Goal: Information Seeking & Learning: Understand process/instructions

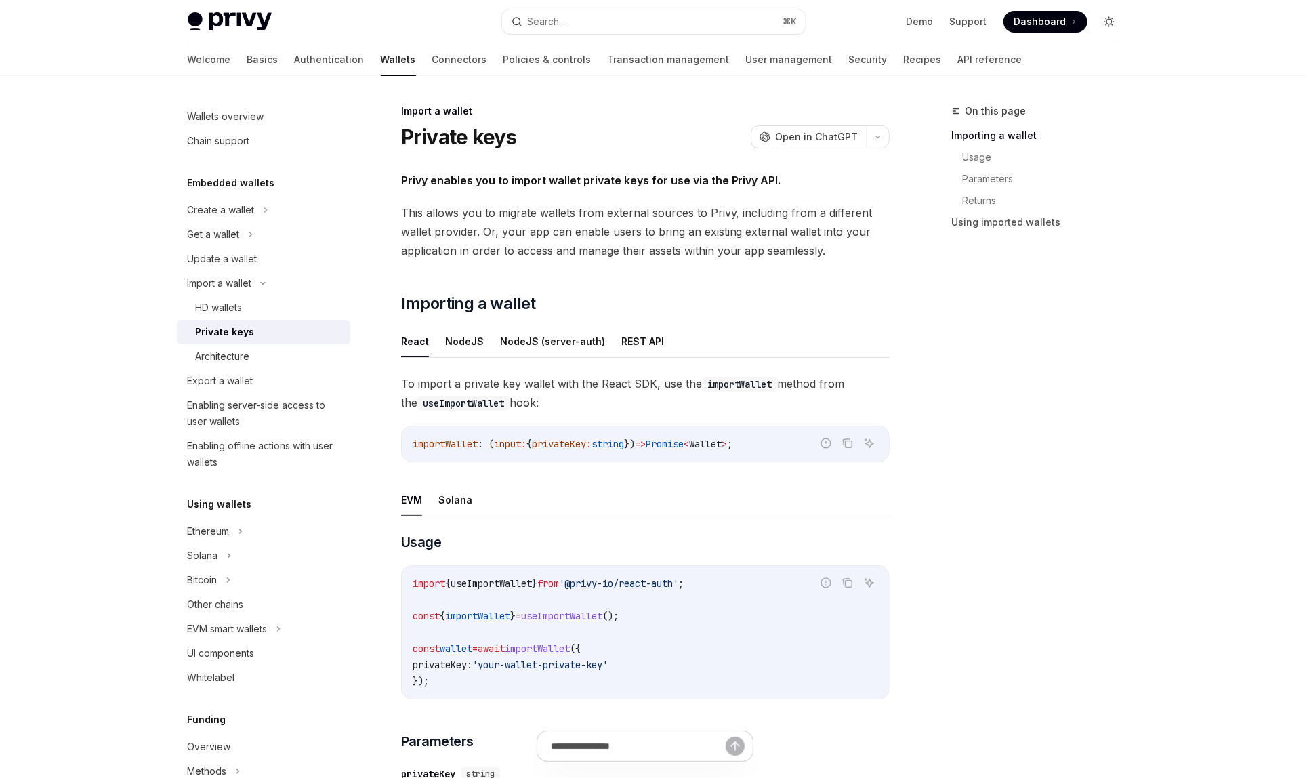
click at [1107, 22] on icon "Toggle dark mode" at bounding box center [1109, 21] width 11 height 11
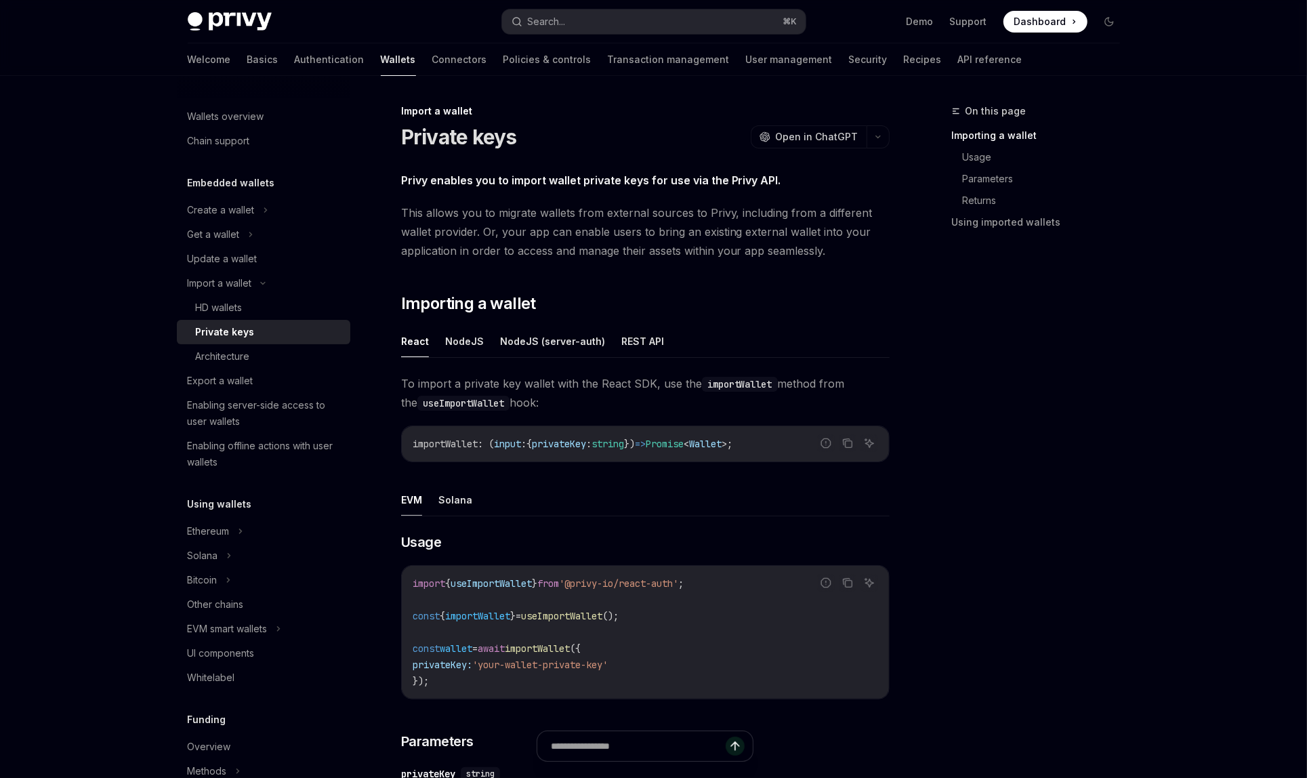
click at [504, 583] on span "useImportWallet" at bounding box center [491, 583] width 81 height 12
copy code "import { useImportWallet } from '@privy-io/react-auth' ;"
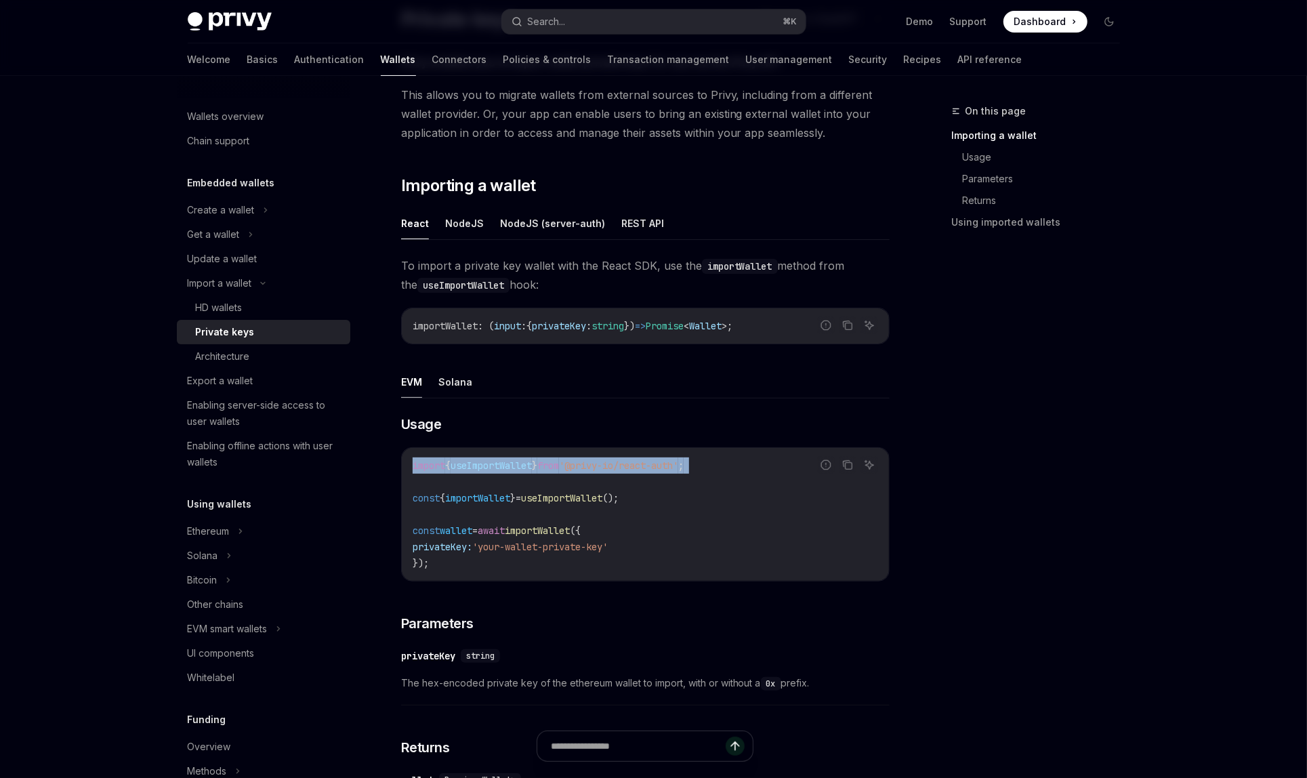
scroll to position [114, 0]
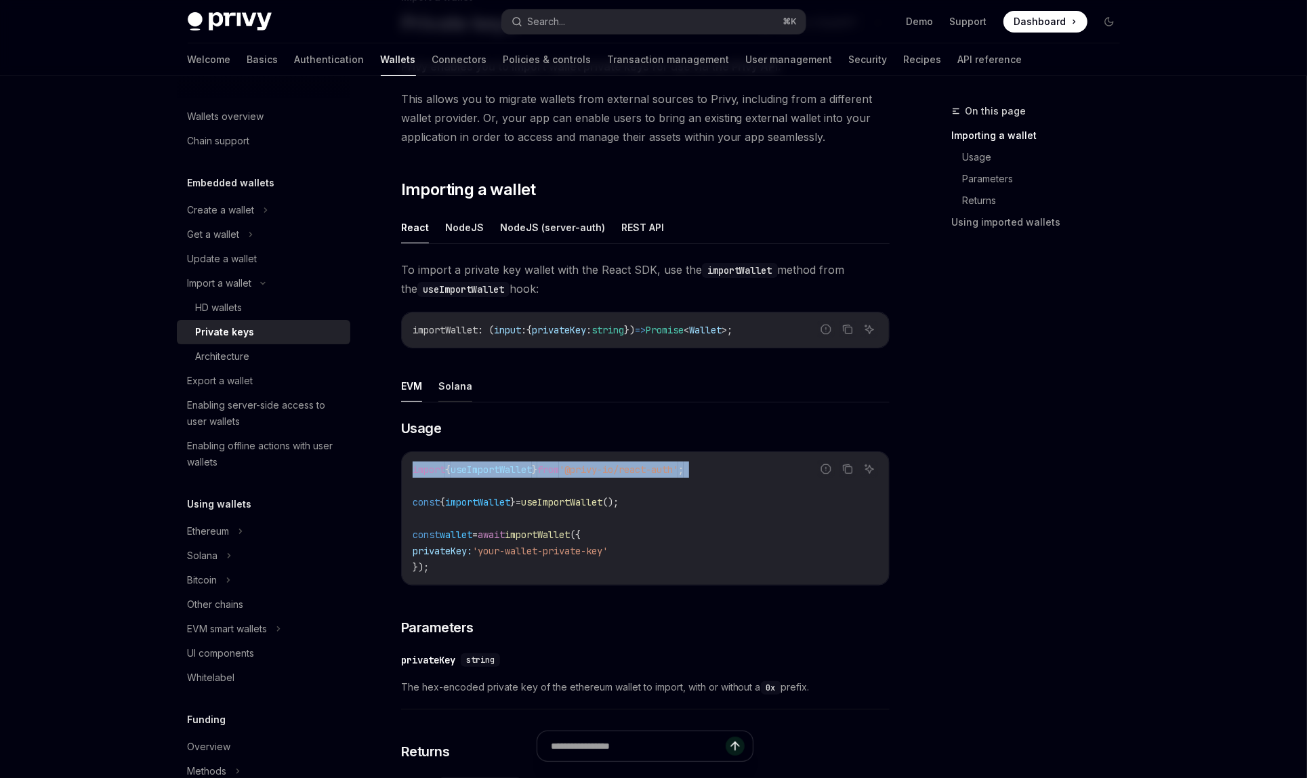
click at [457, 386] on button "Solana" at bounding box center [455, 386] width 34 height 32
type textarea "*"
click at [487, 465] on span "useImportWallet" at bounding box center [491, 469] width 81 height 12
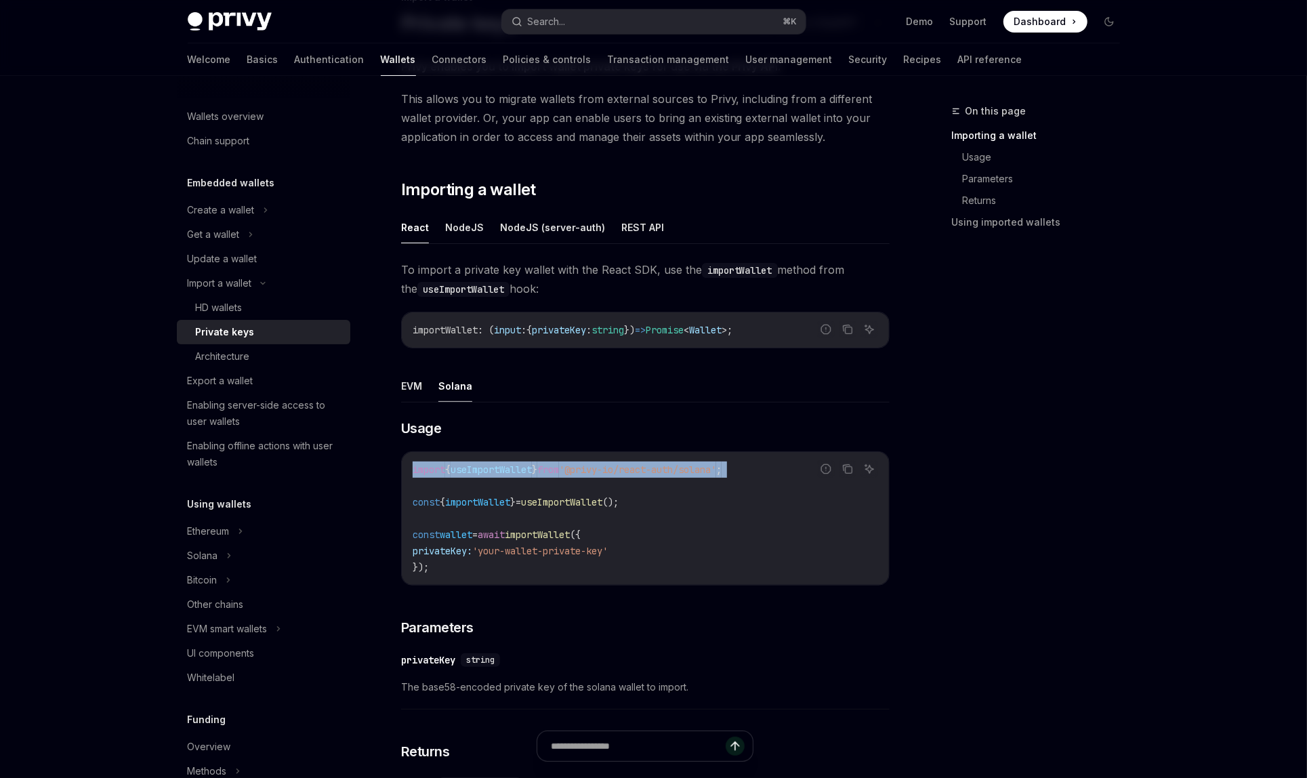
copy code "import { useImportWallet } from '@privy-io/react-auth/solana' ;"
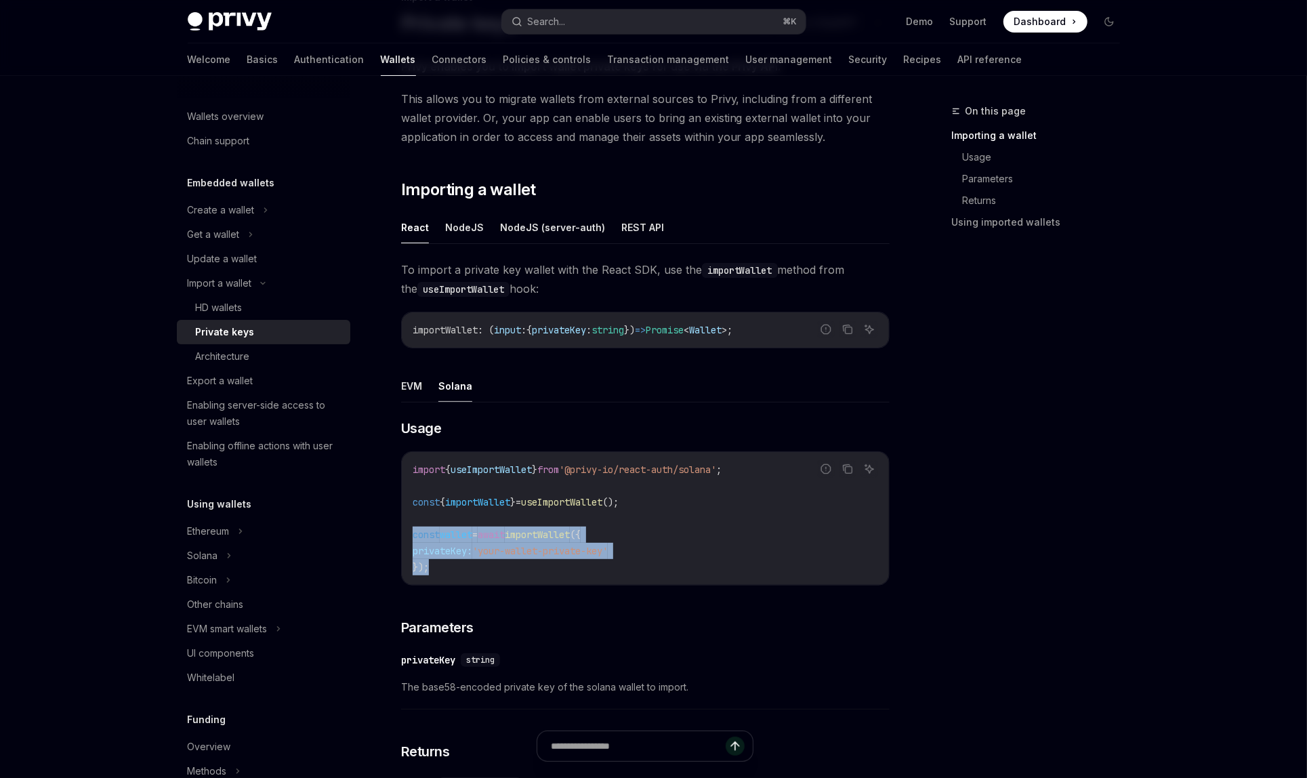
drag, startPoint x: 456, startPoint y: 566, endPoint x: 411, endPoint y: 538, distance: 53.6
click at [411, 538] on div "import { useImportWallet } from '@privy-io/react-auth/solana' ; const { importW…" at bounding box center [645, 518] width 487 height 133
copy code "const wallet = await importWallet ({ privateKey: 'your-wallet-private-key' });"
click at [496, 421] on h3 "​ Usage" at bounding box center [645, 428] width 488 height 19
click at [480, 463] on span "useImportWallet" at bounding box center [491, 469] width 81 height 12
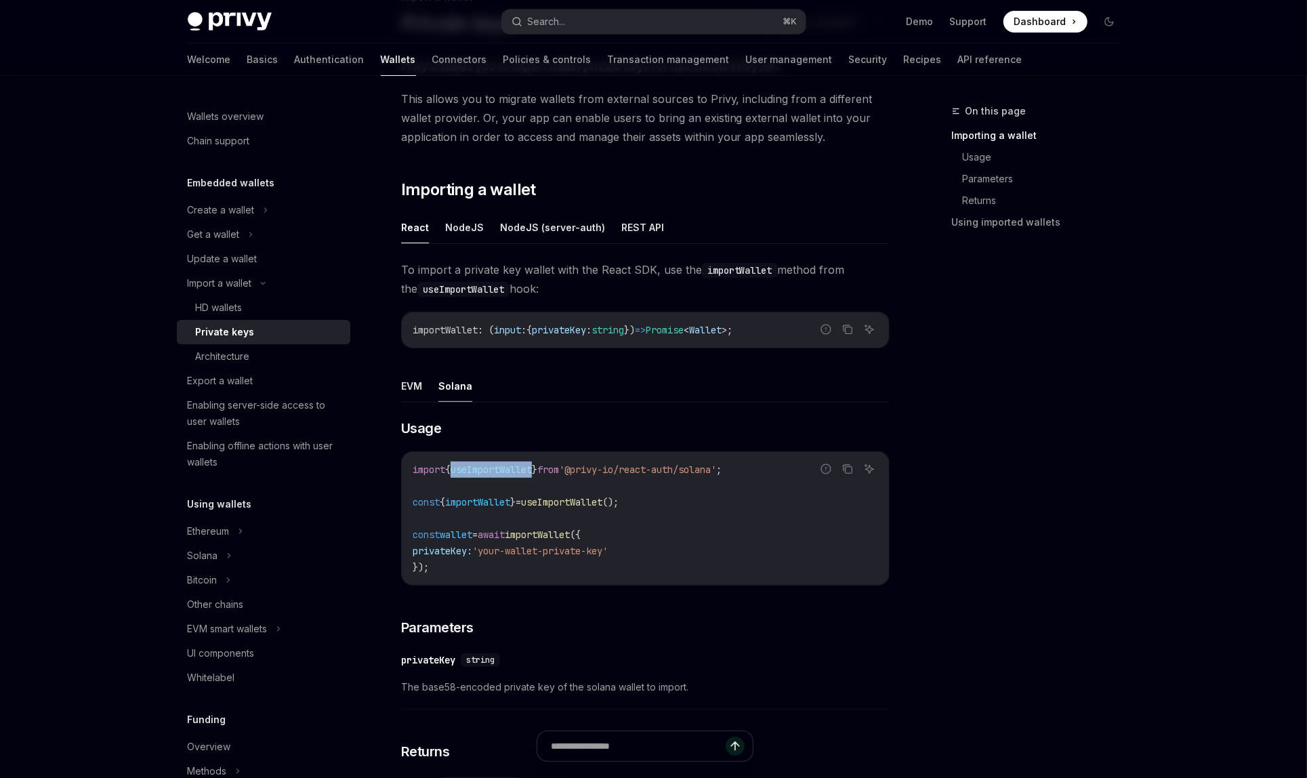
click at [480, 463] on span "useImportWallet" at bounding box center [491, 469] width 81 height 12
copy code "import { useImportWallet } from '@privy-io/react-auth/solana' ;"
click at [469, 511] on code "import { useImportWallet } from '@privy-io/react-auth/solana' ; const { importW…" at bounding box center [645, 518] width 465 height 114
click at [471, 499] on span "importWallet" at bounding box center [477, 502] width 65 height 12
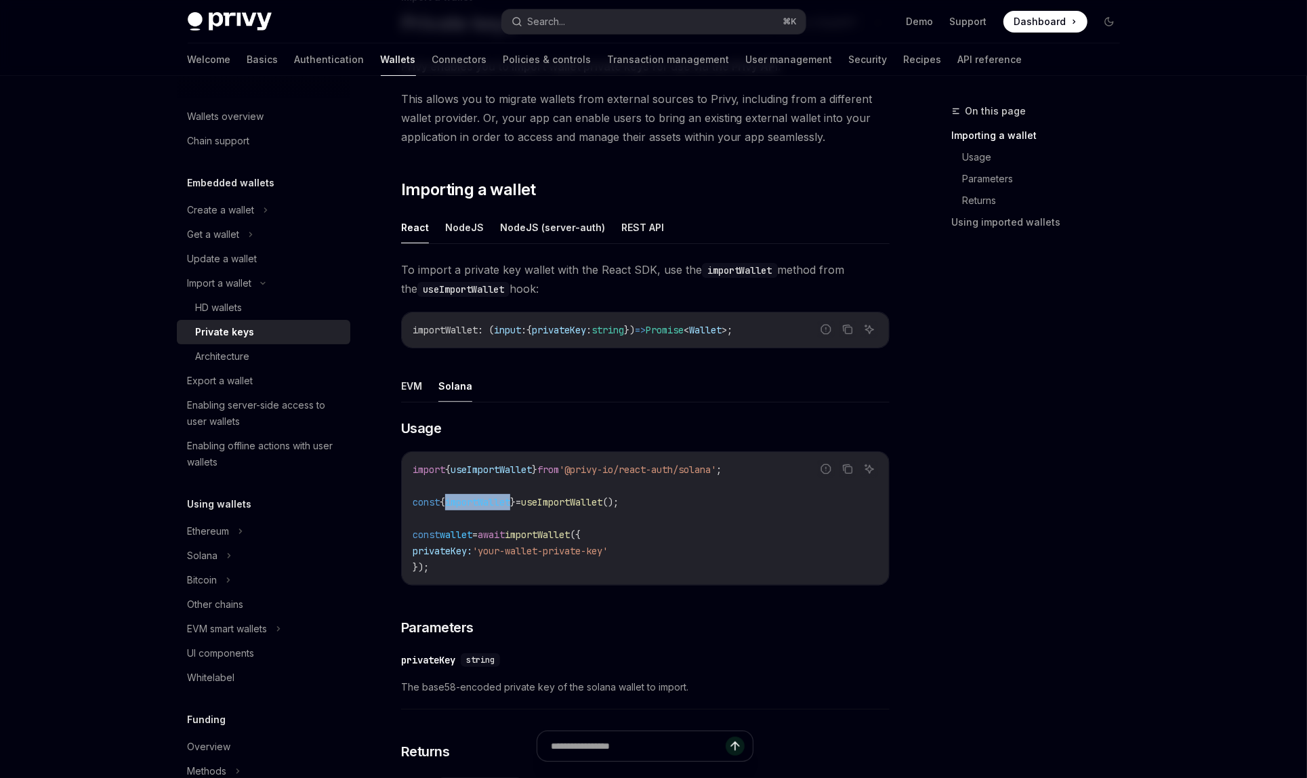
click at [471, 499] on span "importWallet" at bounding box center [477, 502] width 65 height 12
copy code "const { importWallet } = useImportWallet ();"
